Goal: Find contact information: Find contact information

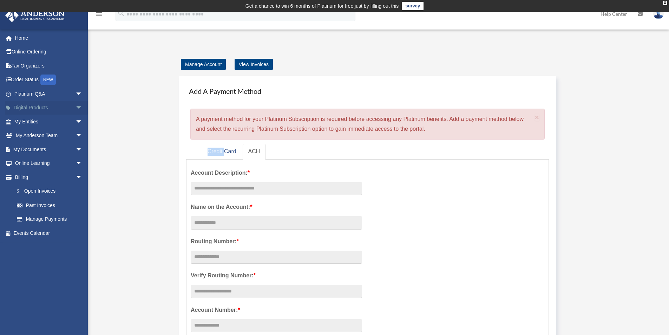
click at [37, 107] on link "Digital Products arrow_drop_down" at bounding box center [49, 108] width 88 height 14
click at [76, 118] on span "arrow_drop_down" at bounding box center [83, 122] width 14 height 14
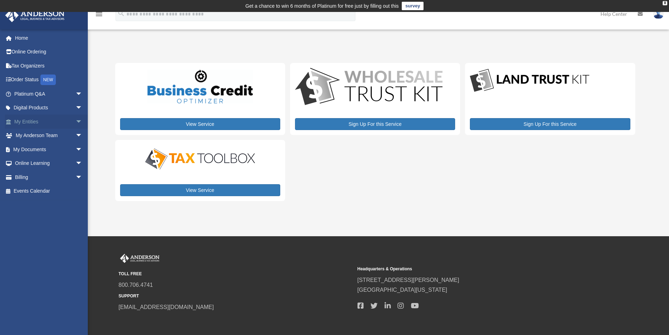
click at [76, 121] on span "arrow_drop_down" at bounding box center [83, 122] width 14 height 14
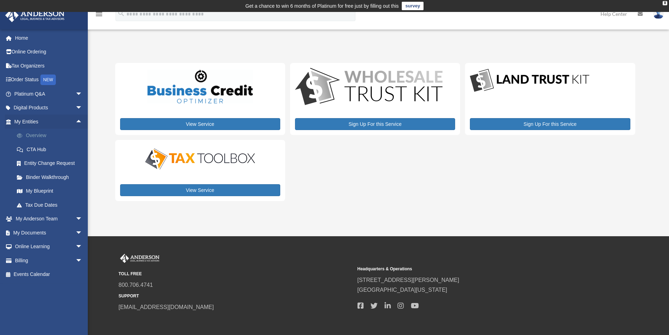
click at [39, 135] on link "Overview" at bounding box center [51, 136] width 83 height 14
click at [52, 176] on link "Binder Walkthrough" at bounding box center [51, 177] width 83 height 14
click at [47, 176] on link "Binder Walkthrough" at bounding box center [51, 177] width 83 height 14
click at [76, 218] on span "arrow_drop_down" at bounding box center [83, 219] width 14 height 14
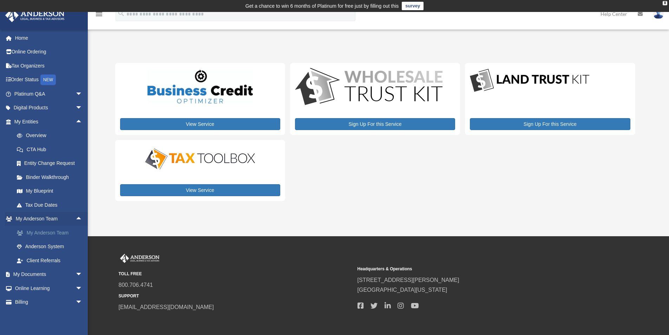
click at [54, 232] on link "My Anderson Team" at bounding box center [51, 233] width 83 height 14
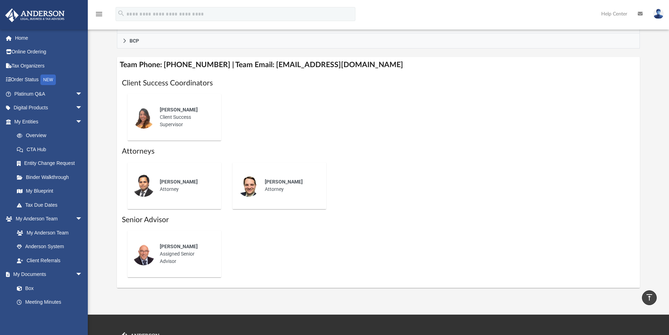
scroll to position [246, 0]
click at [171, 248] on span "Brian Bowman" at bounding box center [179, 247] width 38 height 6
copy span "Brian Bowman"
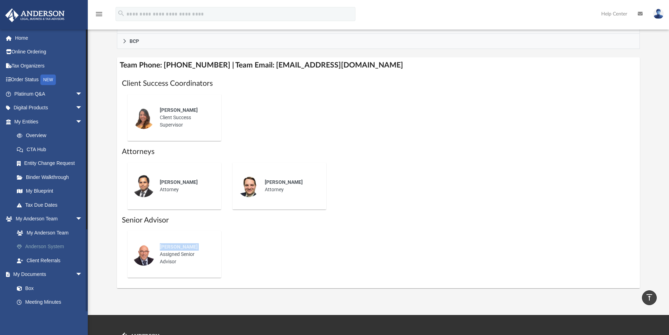
click at [43, 247] on link "Anderson System" at bounding box center [51, 247] width 83 height 14
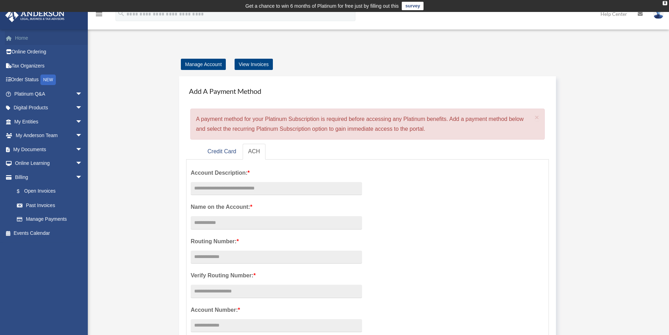
click at [25, 36] on link "Home" at bounding box center [49, 38] width 88 height 14
